Goal: Task Accomplishment & Management: Use online tool/utility

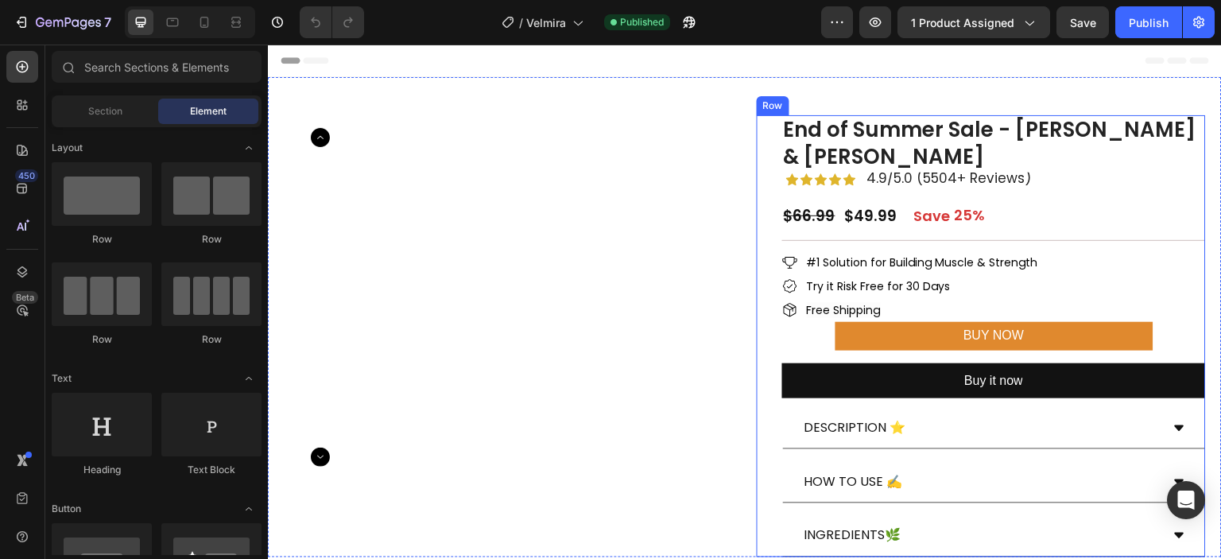
scroll to position [385, 0]
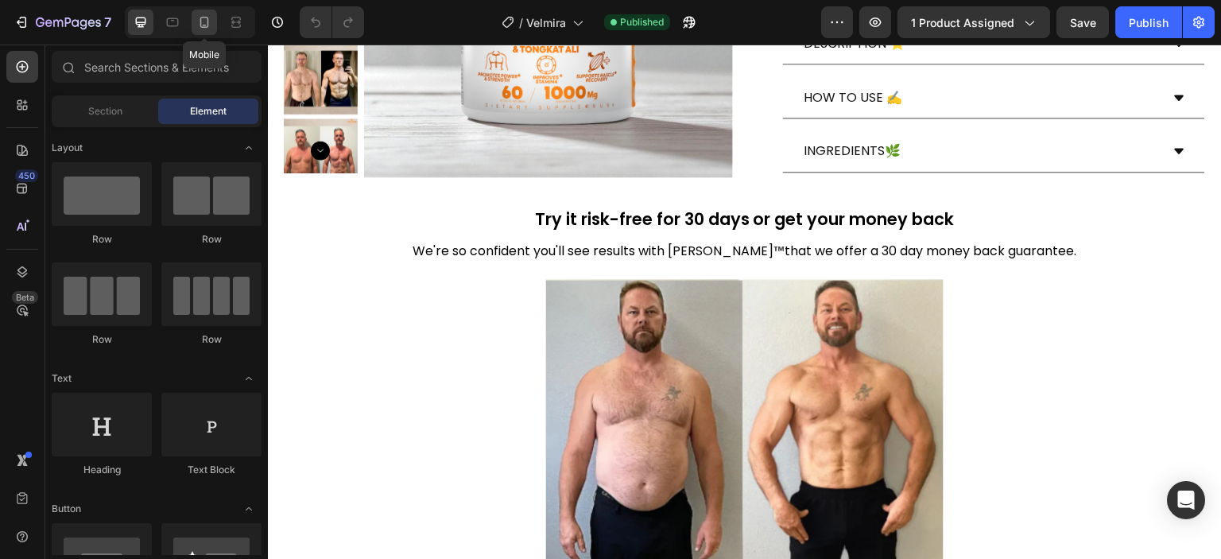
click at [204, 22] on icon at bounding box center [204, 22] width 16 height 16
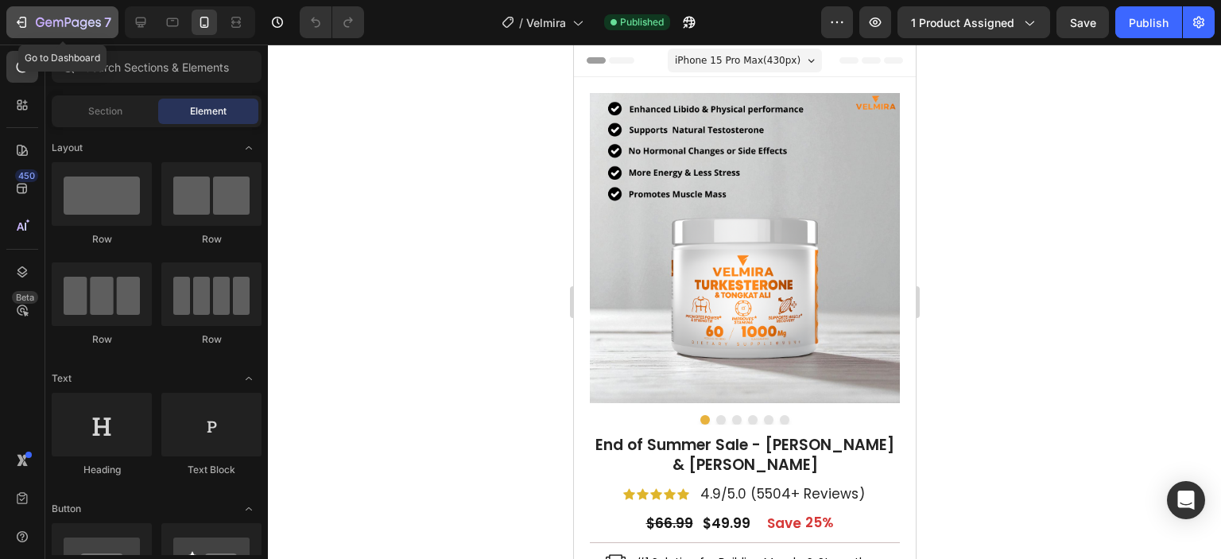
click at [17, 18] on icon "button" at bounding box center [22, 22] width 16 height 16
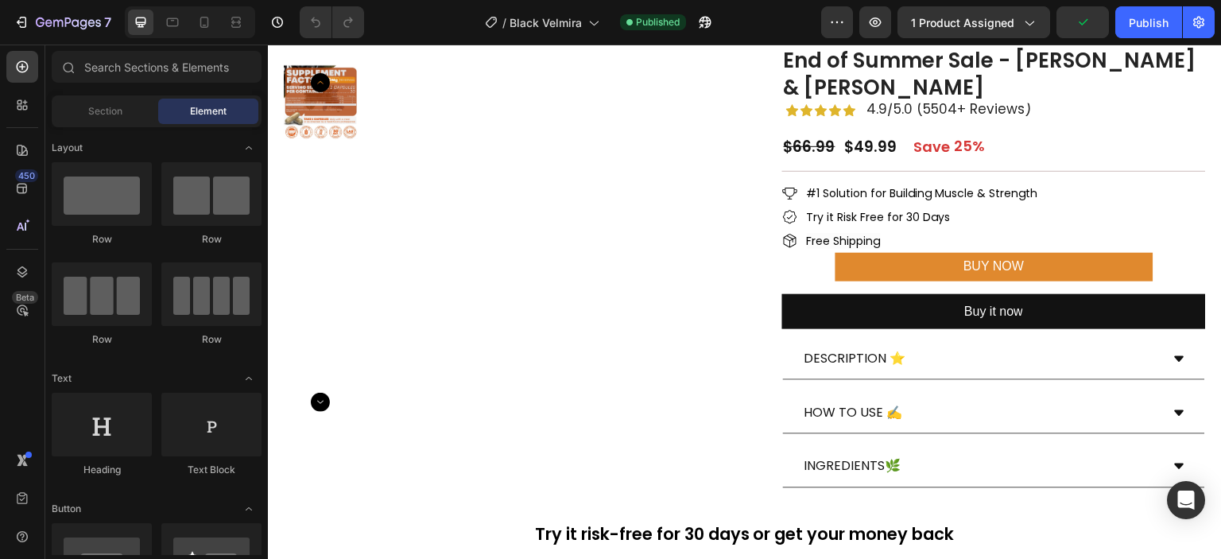
scroll to position [25, 0]
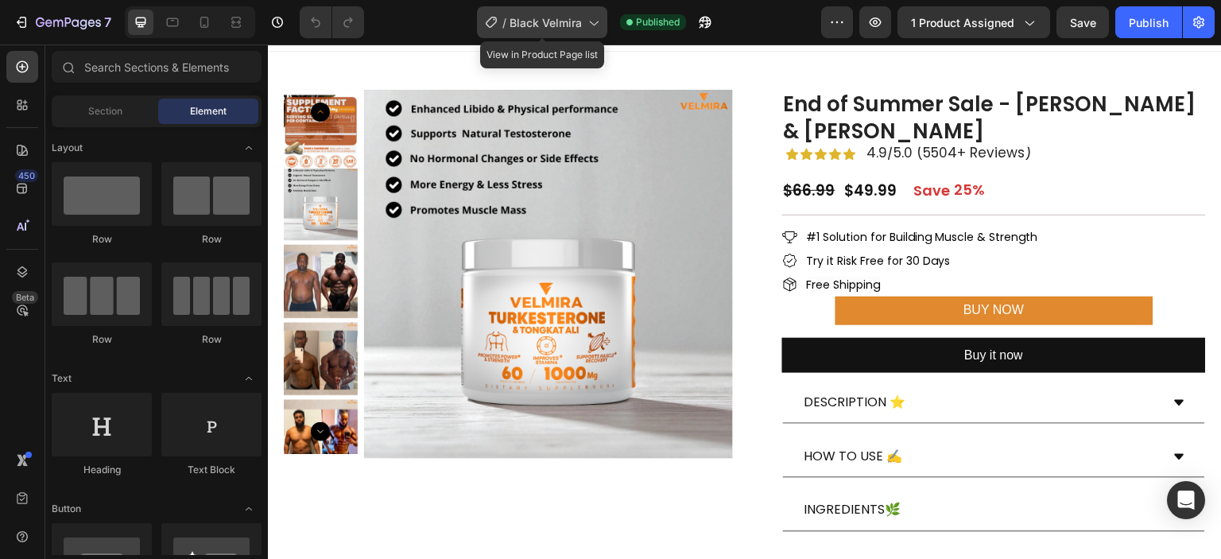
click at [598, 25] on icon at bounding box center [593, 22] width 16 height 16
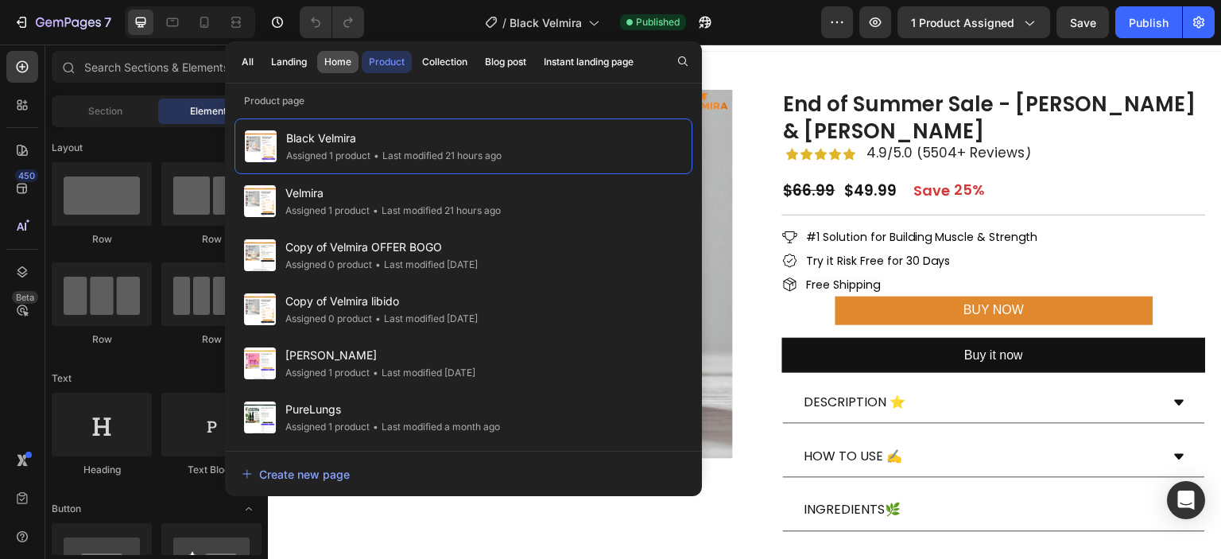
click at [355, 64] on button "Home" at bounding box center [337, 62] width 41 height 22
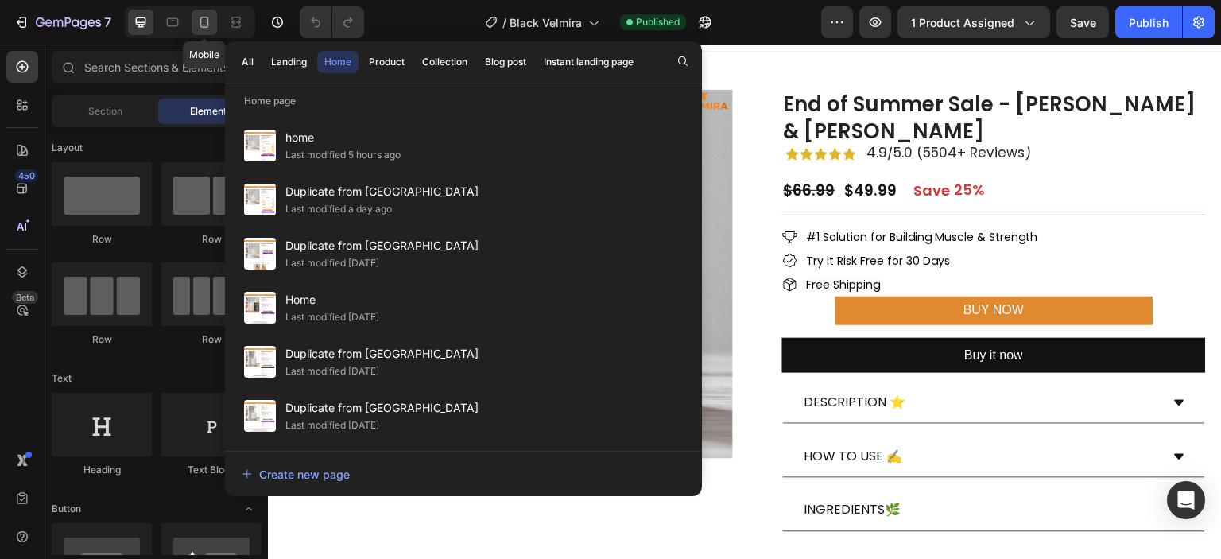
click at [209, 21] on icon at bounding box center [204, 22] width 16 height 16
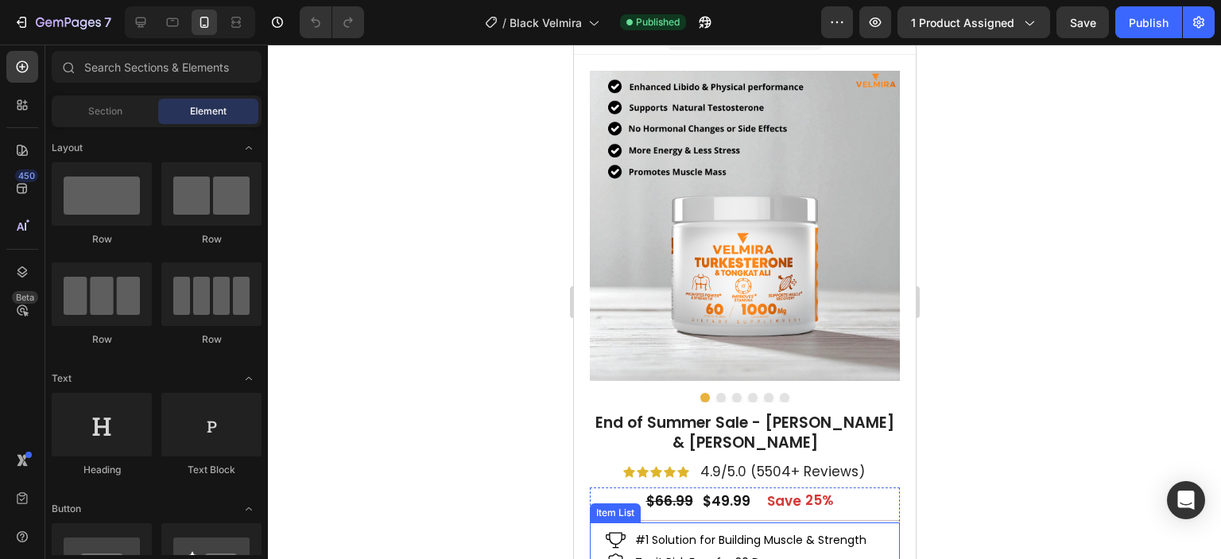
scroll to position [16, 0]
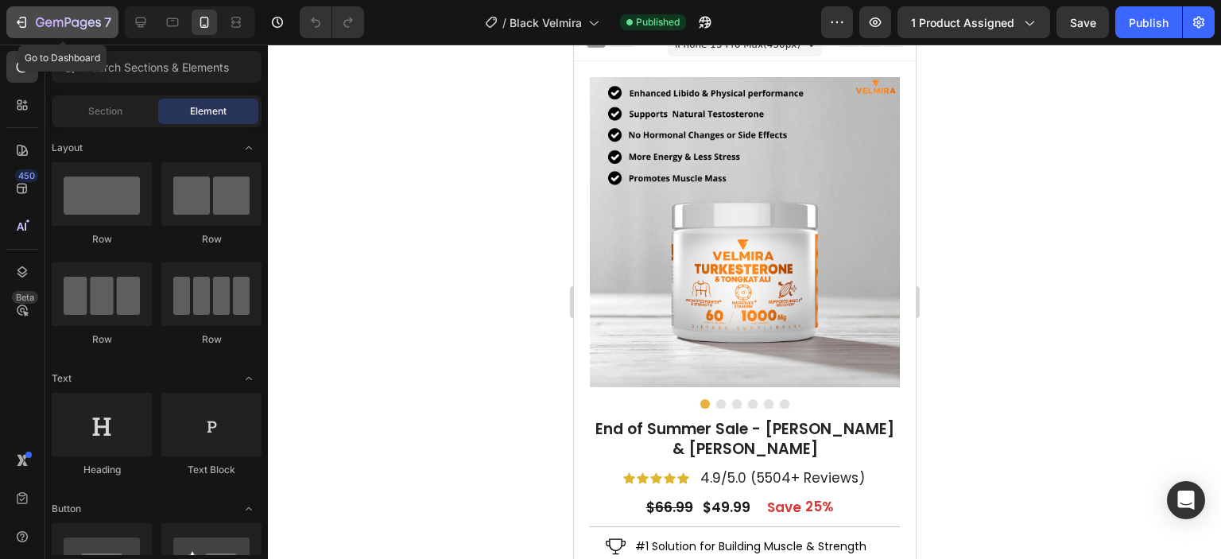
click at [32, 12] on button "7" at bounding box center [62, 22] width 112 height 32
